Goal: Task Accomplishment & Management: Use online tool/utility

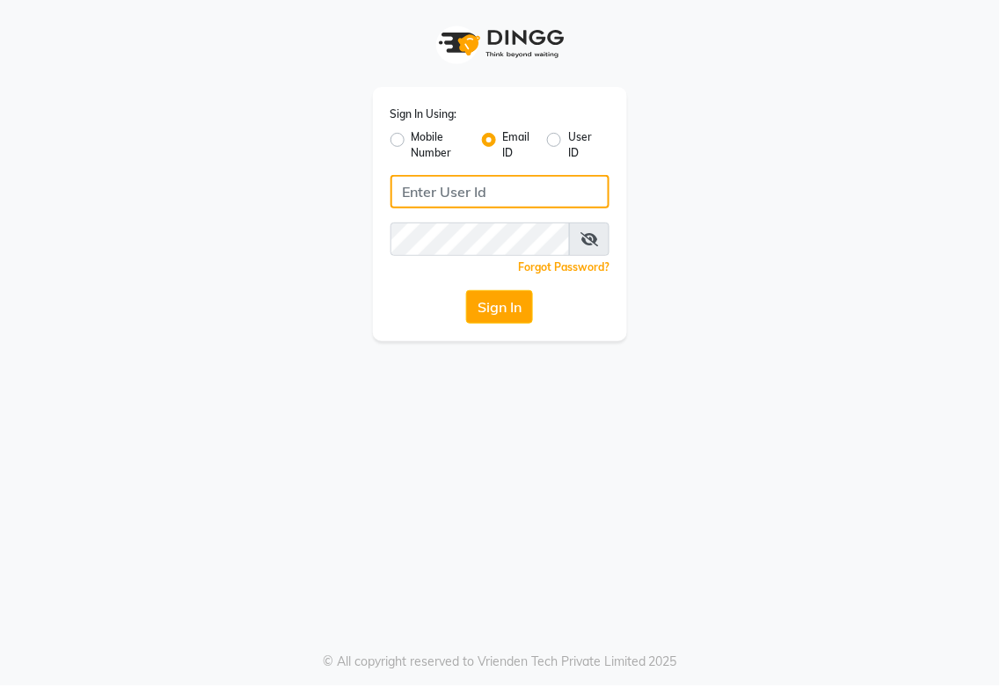
click at [487, 194] on input "Username" at bounding box center [501, 191] width 220 height 33
click at [470, 187] on input "[DOMAIN_NAME]" at bounding box center [501, 191] width 220 height 33
type input "[EMAIL_ADDRESS][DOMAIN_NAME]"
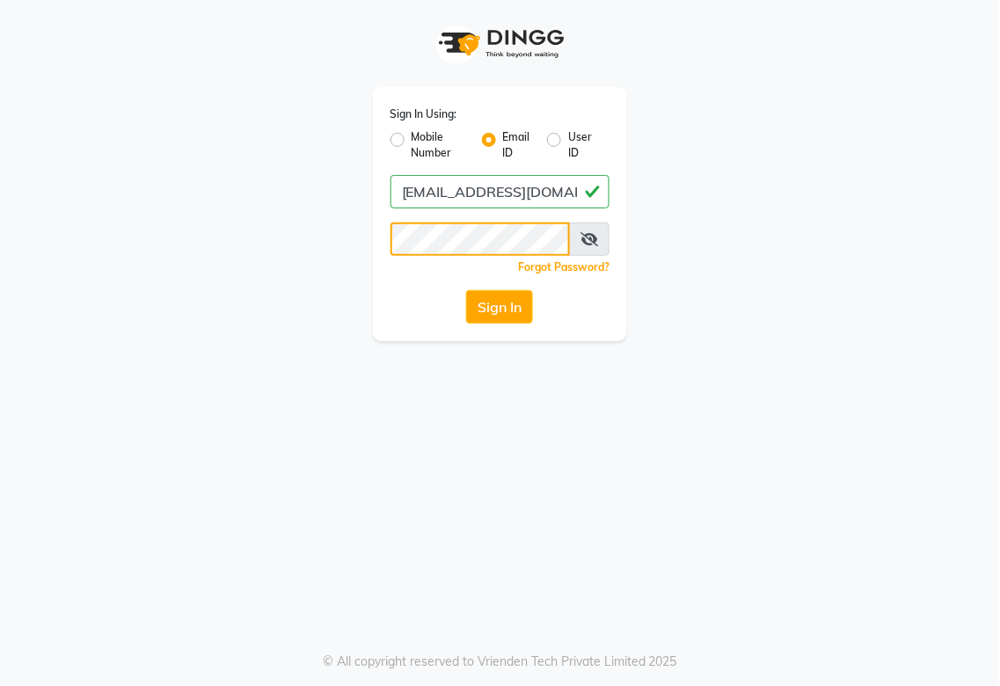
click at [466, 290] on button "Sign In" at bounding box center [499, 306] width 67 height 33
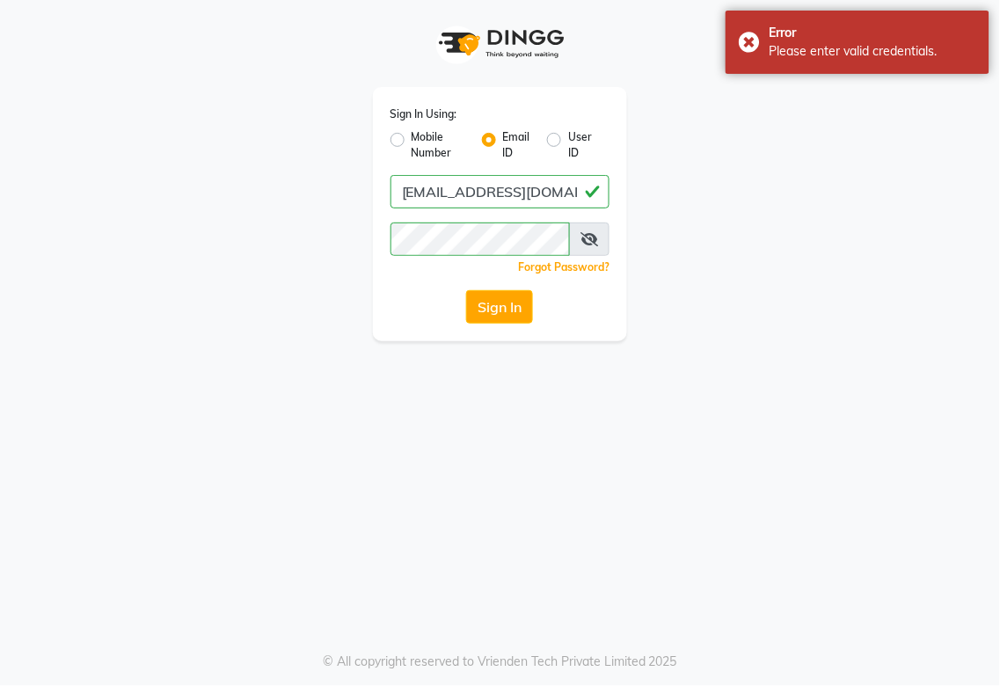
click at [586, 235] on icon at bounding box center [590, 239] width 18 height 14
click at [466, 290] on button "Sign In" at bounding box center [499, 306] width 67 height 33
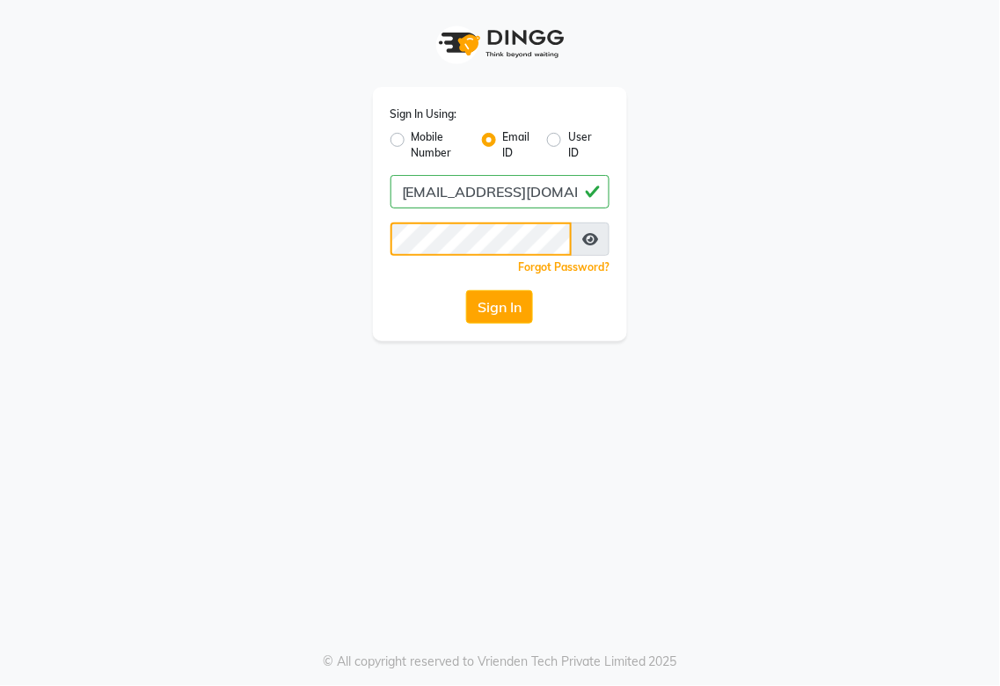
click at [466, 290] on button "Sign In" at bounding box center [499, 306] width 67 height 33
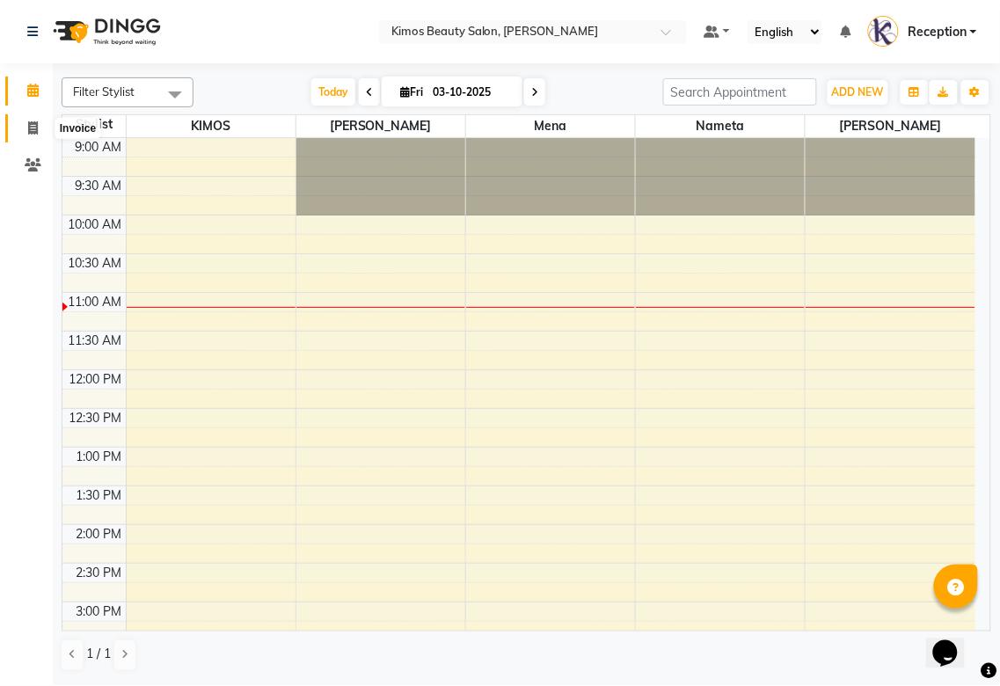
click at [30, 121] on icon at bounding box center [33, 127] width 10 height 13
select select "service"
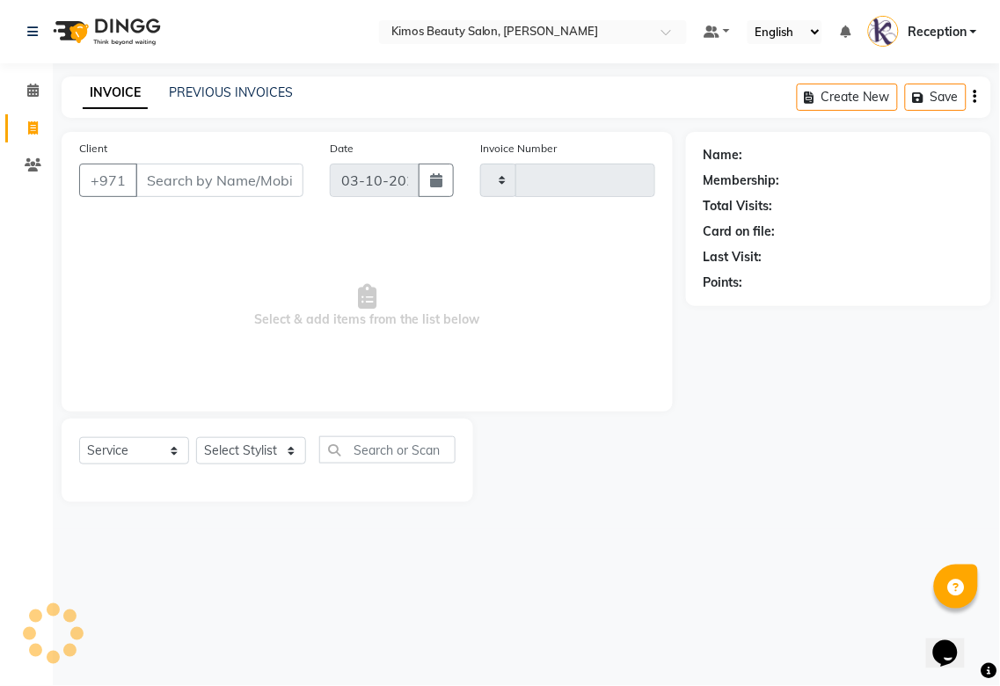
type input "1049"
select select "3941"
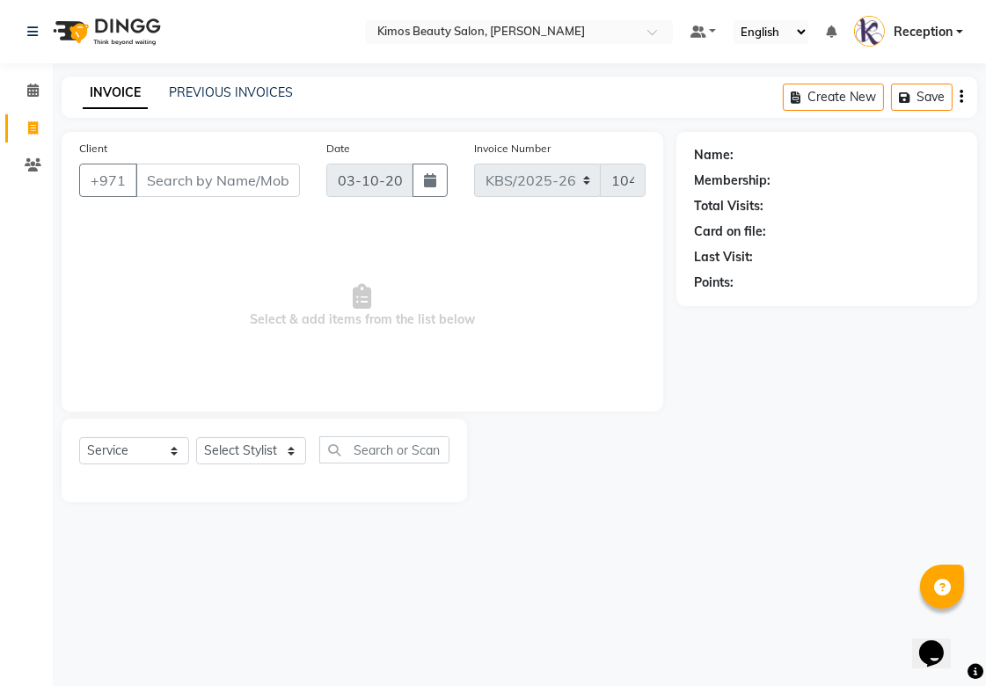
select select "58527"
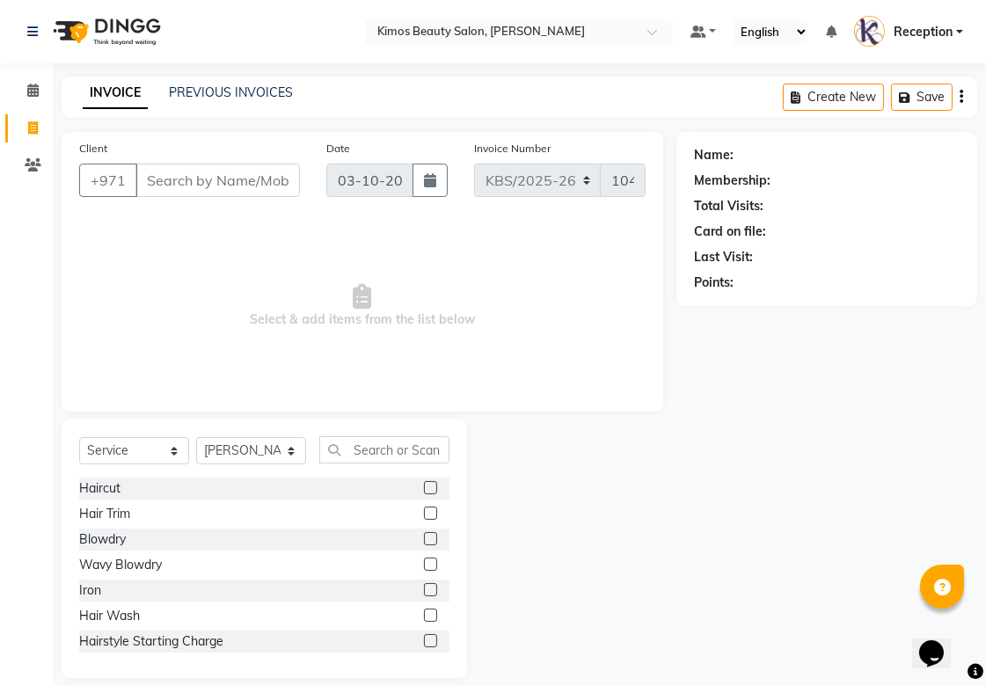
click at [246, 176] on input "Client" at bounding box center [217, 180] width 165 height 33
click at [231, 172] on input "Client" at bounding box center [217, 180] width 165 height 33
click at [212, 178] on input "Client" at bounding box center [217, 180] width 165 height 33
